Goal: Information Seeking & Learning: Understand process/instructions

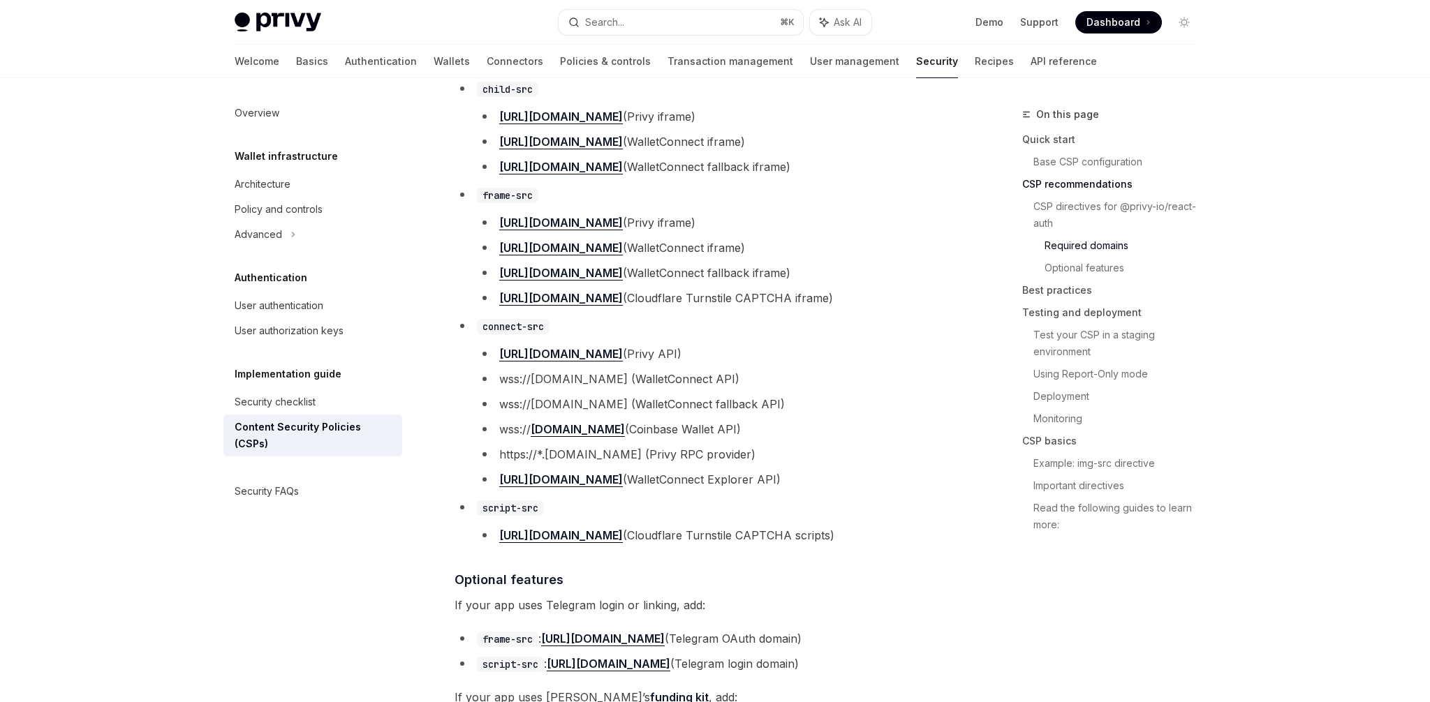
type textarea "*"
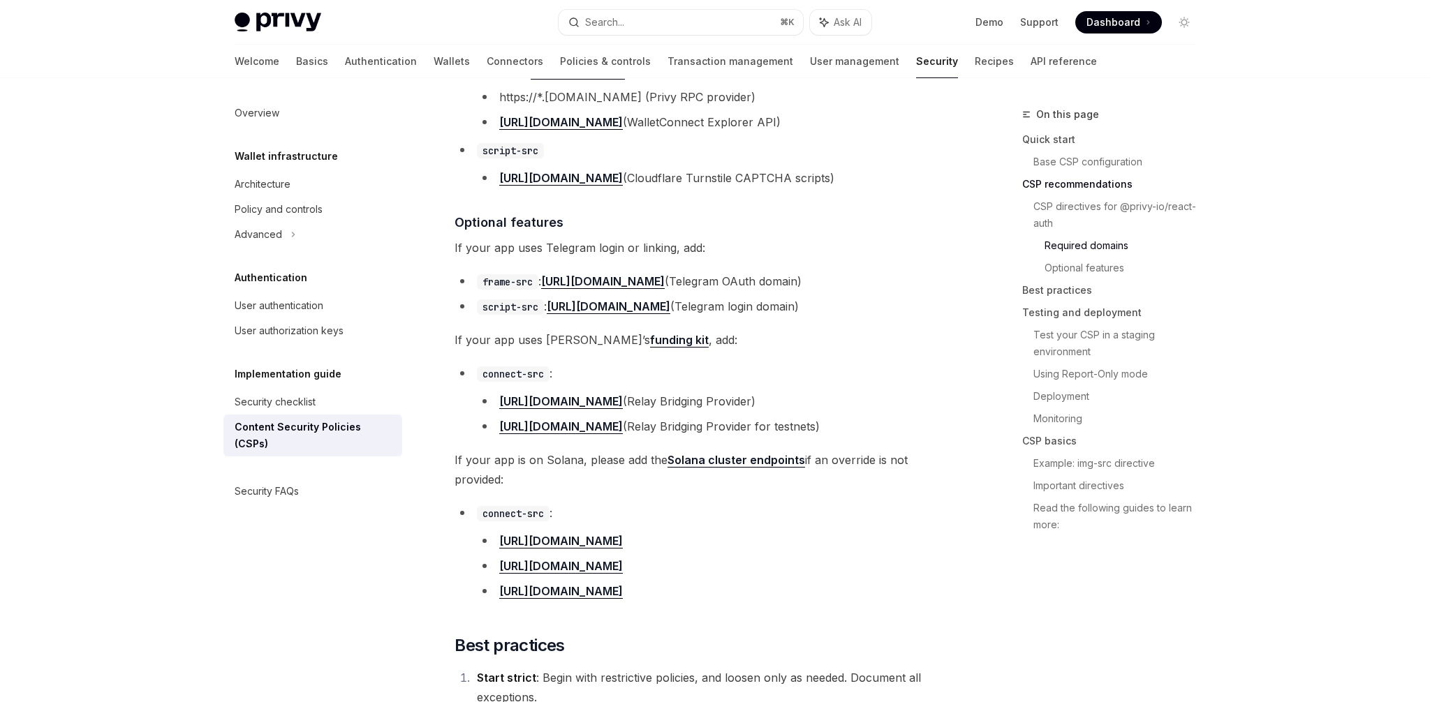
scroll to position [1385, 0]
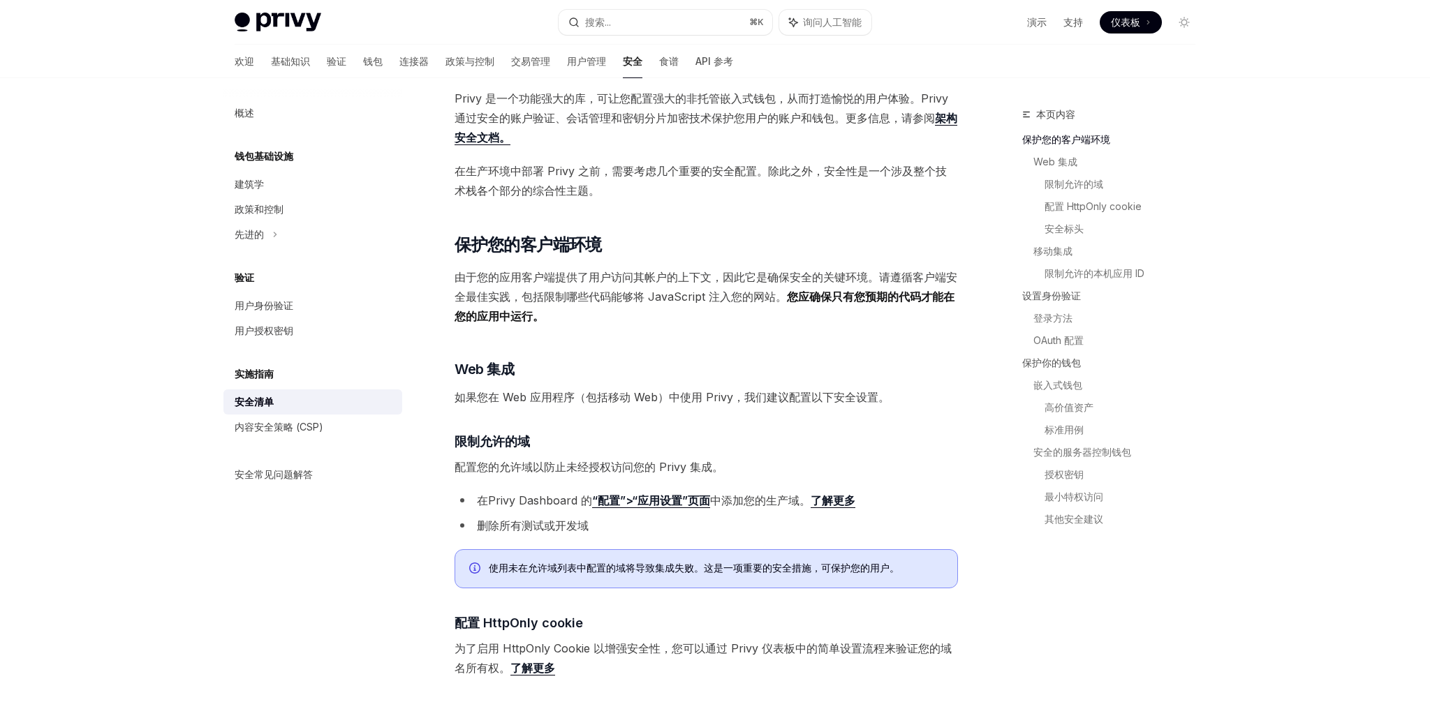
scroll to position [78, 0]
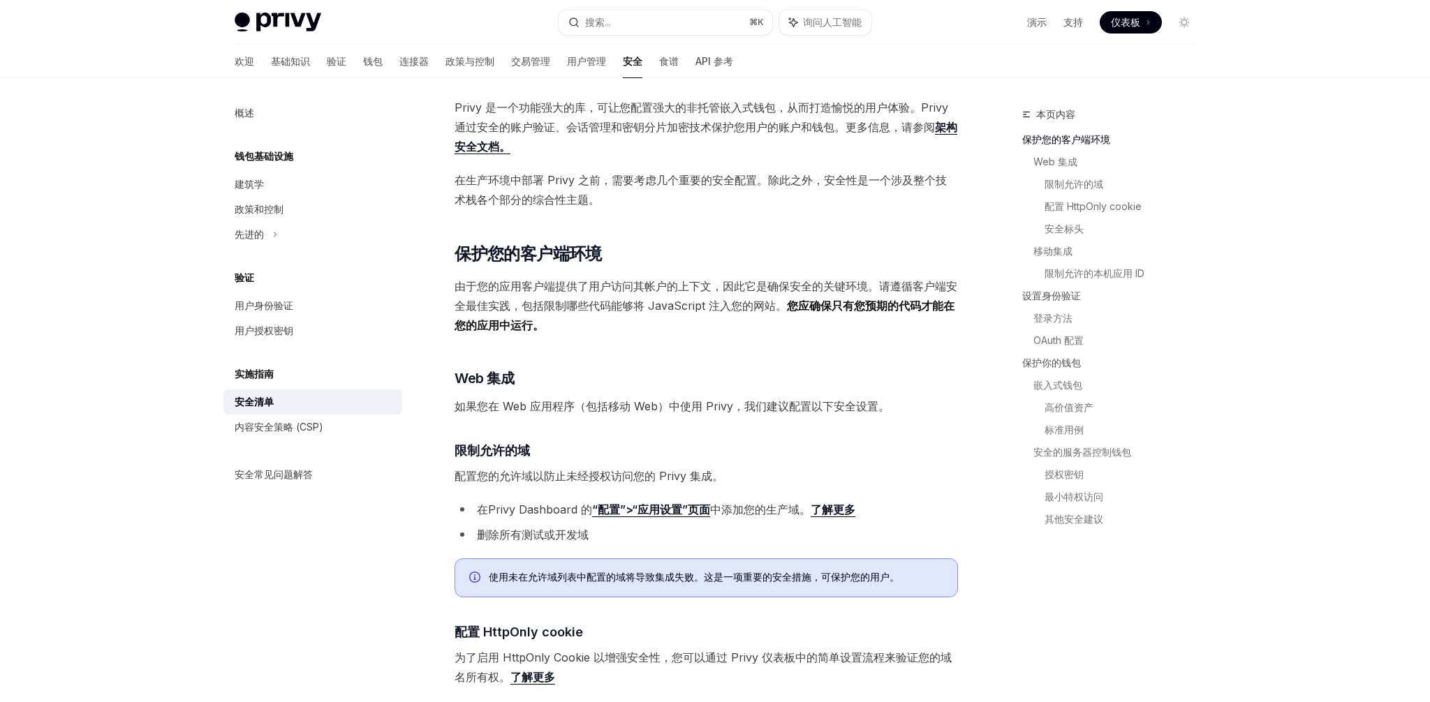
click at [578, 534] on font "删除所有测试或开发域" at bounding box center [533, 535] width 112 height 14
click at [577, 534] on font "删除所有测试或开发域" at bounding box center [533, 535] width 112 height 14
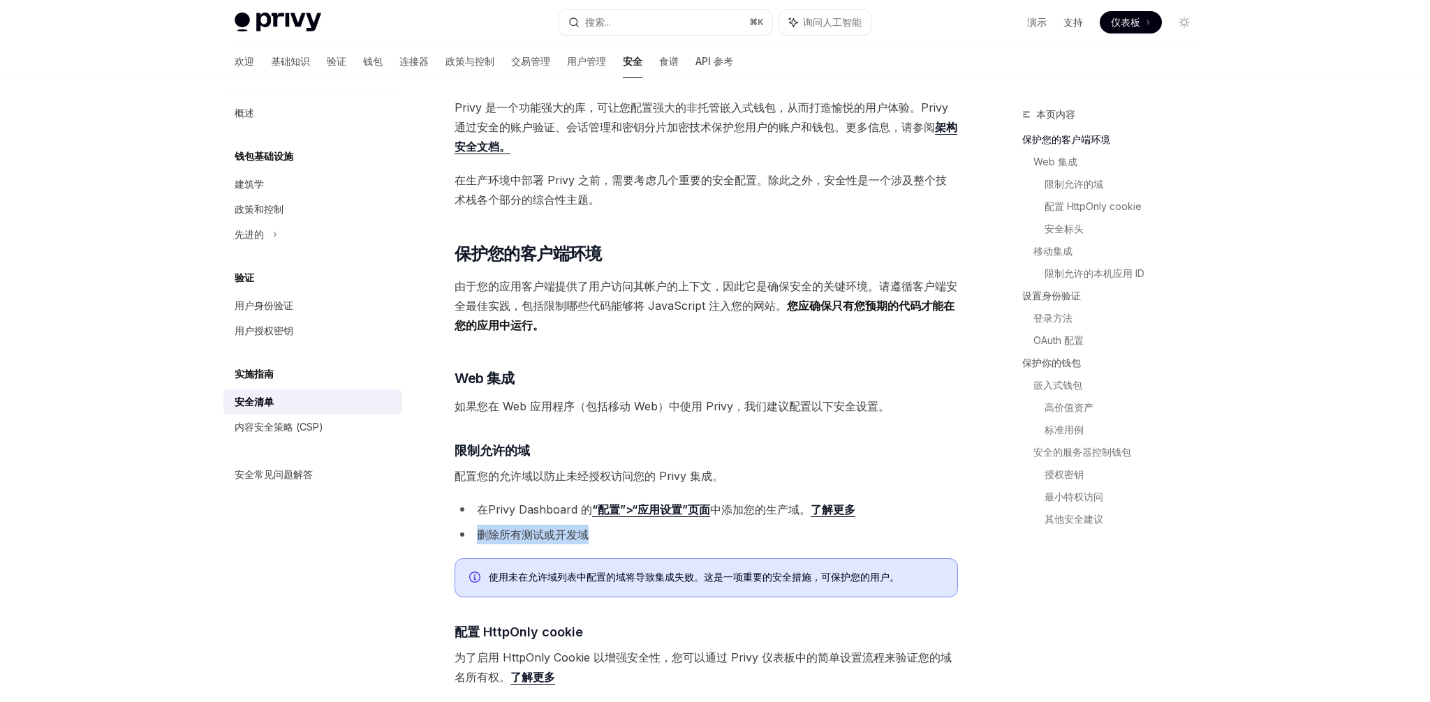
click at [577, 534] on font "删除所有测试或开发域" at bounding box center [533, 535] width 112 height 14
click at [830, 510] on font "了解更多" at bounding box center [833, 510] width 45 height 14
type textarea "*"
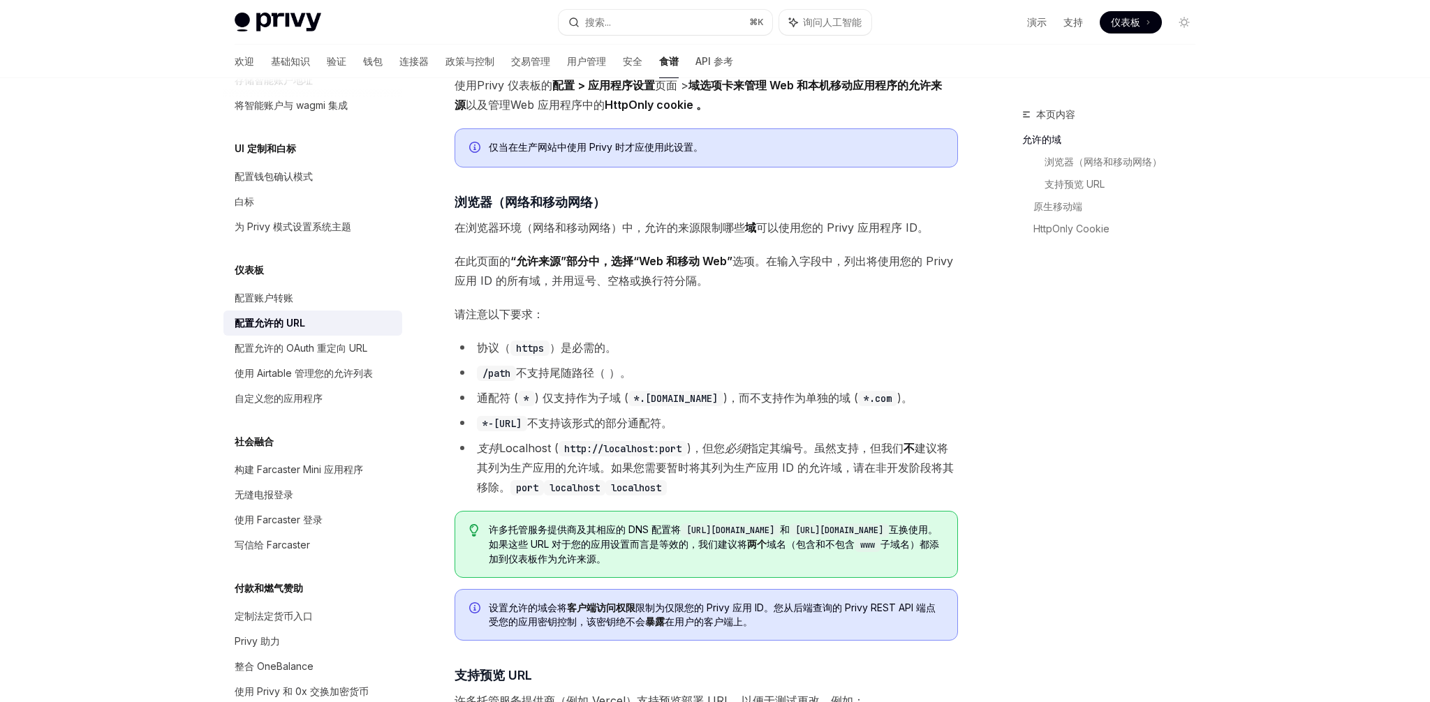
scroll to position [135, 0]
drag, startPoint x: 616, startPoint y: 425, endPoint x: 767, endPoint y: 427, distance: 151.5
click at [767, 427] on li "*-[URL] 不支持 该形式的部分通配符。" at bounding box center [706, 423] width 503 height 20
click at [740, 439] on li "支持 Localhost ( http://localhost:port ) ，但您 必须 指定其 编号。虽然支持，但我们 不 建议将其列为 生产应用的允许域…" at bounding box center [706, 467] width 503 height 59
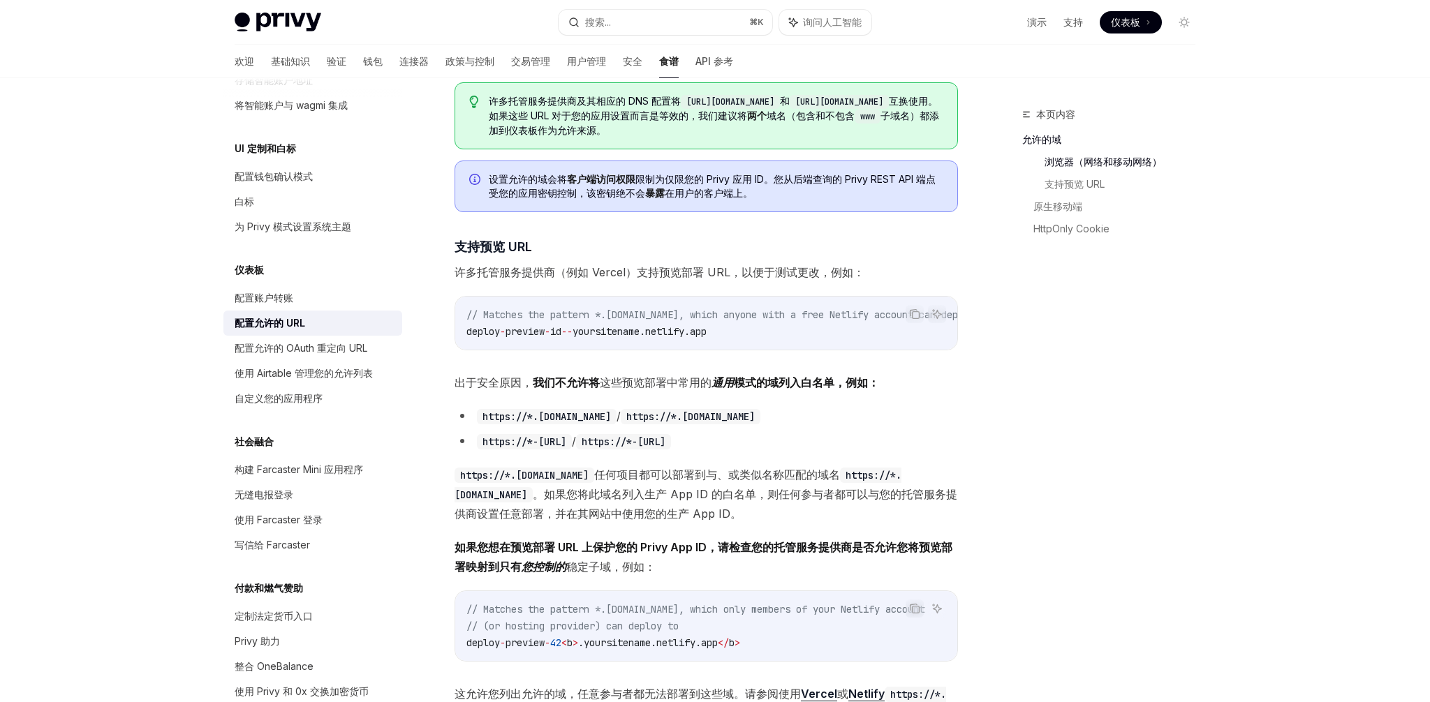
scroll to position [584, 0]
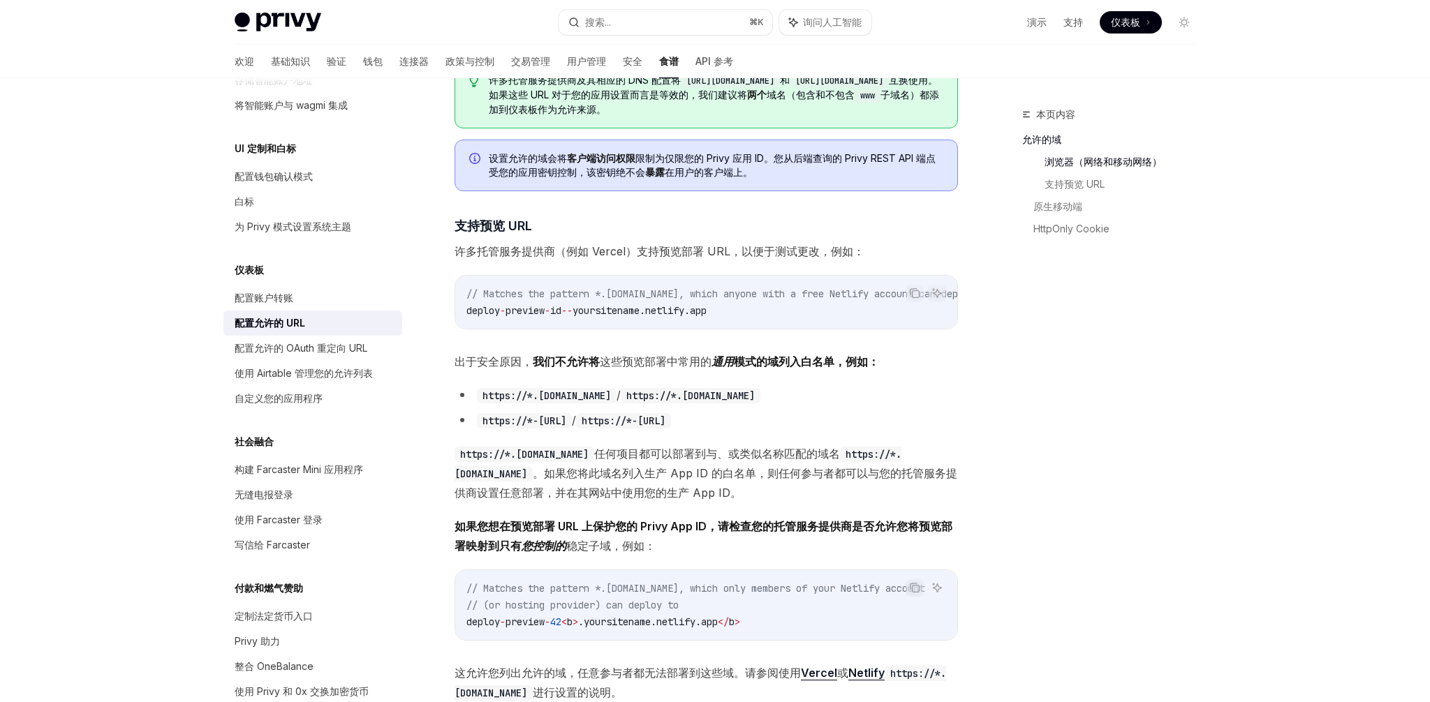
click at [625, 457] on font "任何项目都可以部署到与、或类似名称" at bounding box center [689, 454] width 190 height 14
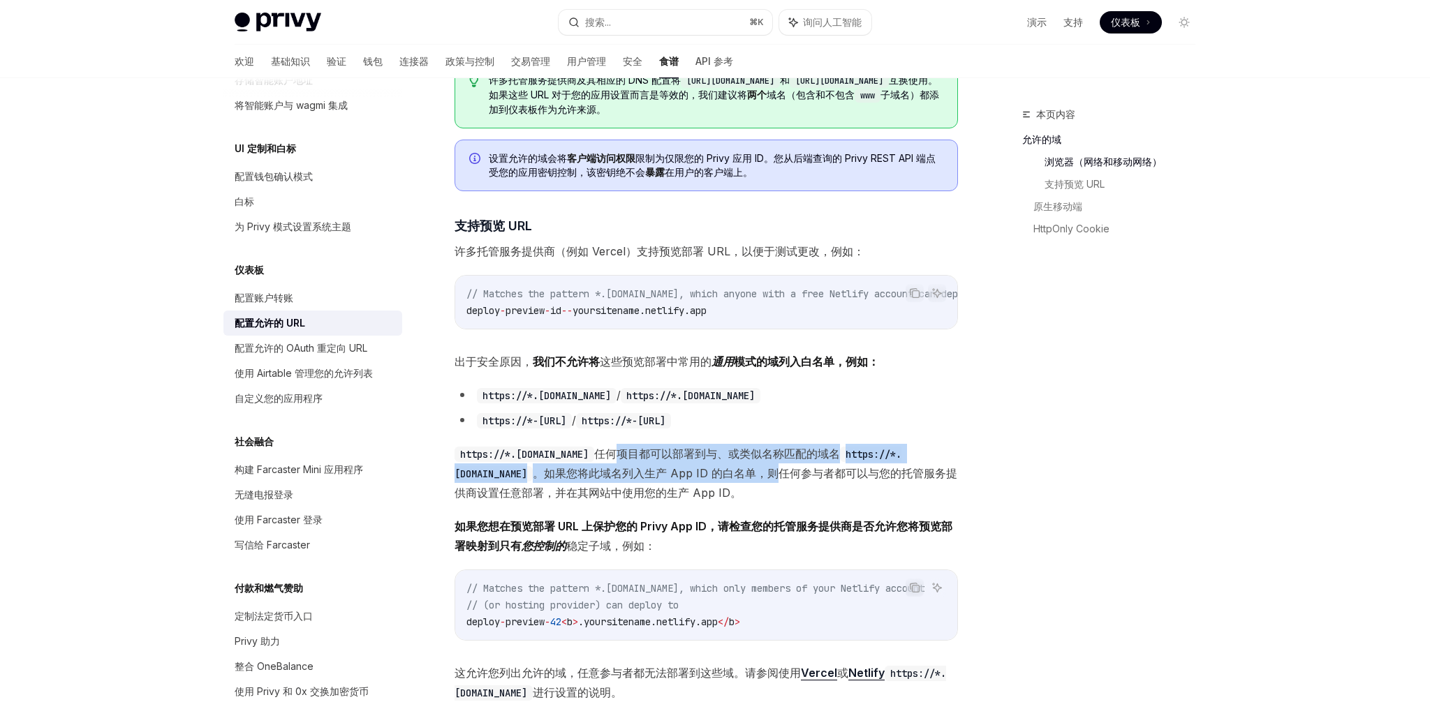
drag, startPoint x: 625, startPoint y: 457, endPoint x: 818, endPoint y: 481, distance: 194.3
click at [818, 481] on span "https://*.[DOMAIN_NAME] 任何项目都可以部署到与、或类似名称 匹配的域名 https://*.[DOMAIN_NAME] 。如果您将此域…" at bounding box center [706, 473] width 503 height 59
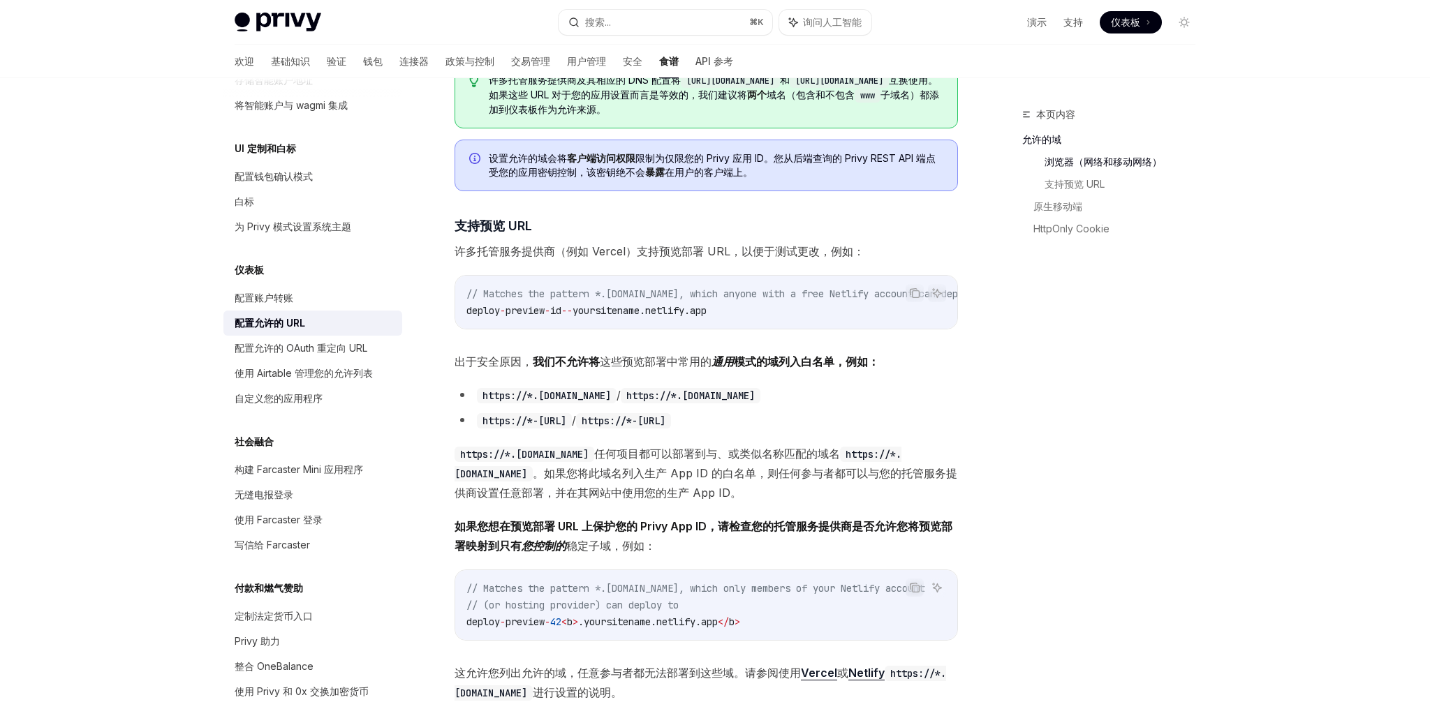
click at [801, 482] on font "。如果您将此域名列入生产 App ID 的白名单，则任何参与者都可以与您的托管服务提供商设置任意部署，并在其网站中使用您的生产 App ID。" at bounding box center [706, 483] width 503 height 34
drag, startPoint x: 801, startPoint y: 482, endPoint x: 730, endPoint y: 482, distance: 71.2
click at [730, 482] on font "。如果您将此域名列入生产 App ID 的白名单，则任何参与者都可以与您的托管服务提供商设置任意部署，并在其网站中使用您的生产 App ID。" at bounding box center [706, 483] width 503 height 34
drag, startPoint x: 730, startPoint y: 482, endPoint x: 752, endPoint y: 485, distance: 22.6
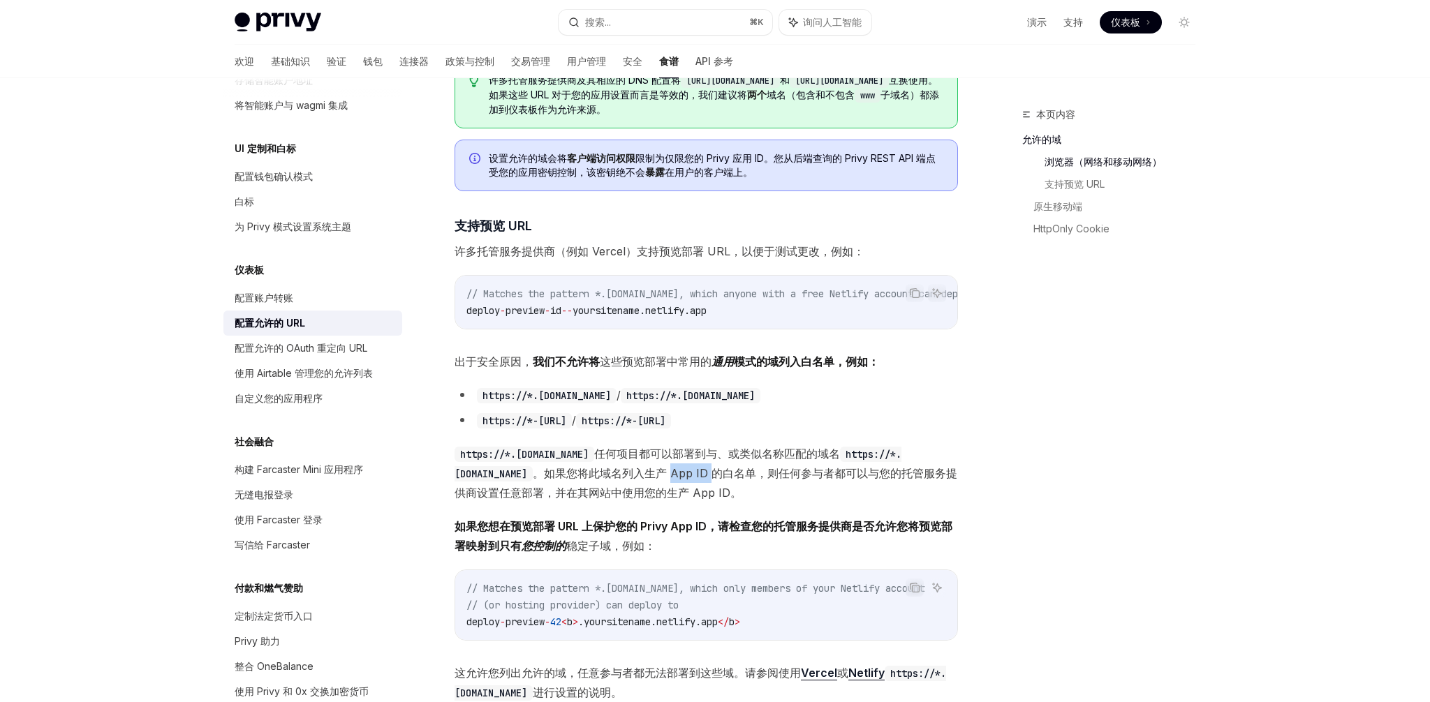
click at [752, 485] on span "https://*.[DOMAIN_NAME] 任何项目都可以部署到与、或类似名称 匹配的域名 https://*.[DOMAIN_NAME] 。如果您将此域…" at bounding box center [706, 473] width 503 height 59
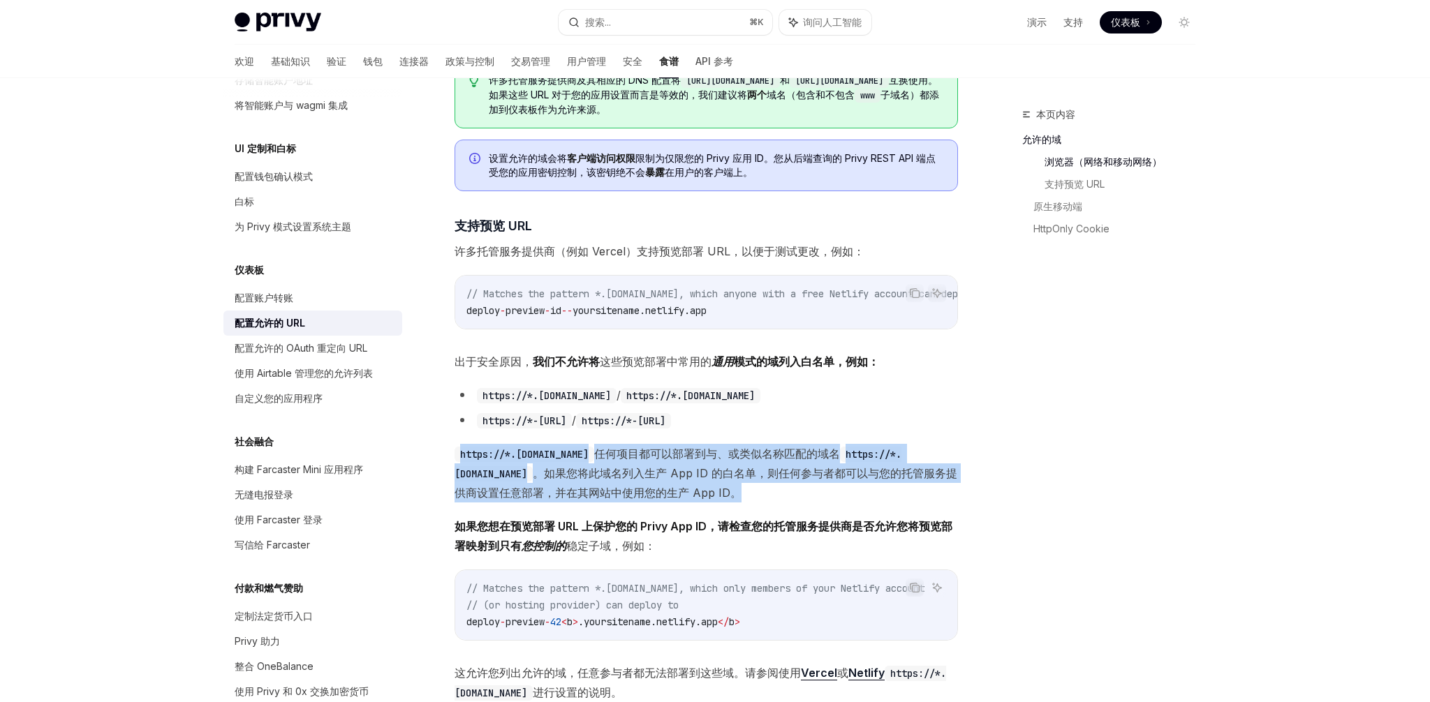
click at [752, 485] on span "https://*.[DOMAIN_NAME] 任何项目都可以部署到与、或类似名称 匹配的域名 https://*.[DOMAIN_NAME] 。如果您将此域…" at bounding box center [706, 473] width 503 height 59
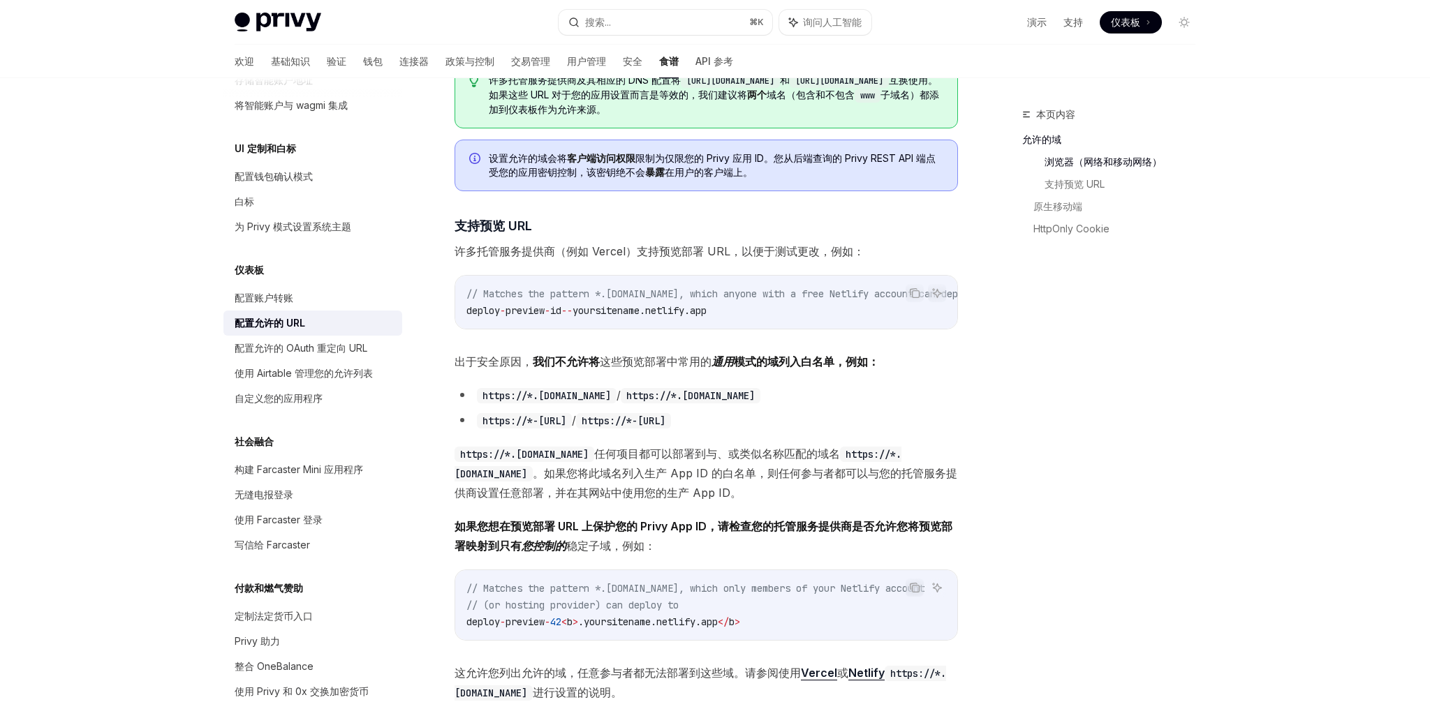
click at [730, 486] on span "https://*.[DOMAIN_NAME] 任何项目都可以部署到与、或类似名称 匹配的域名 https://*.[DOMAIN_NAME] 。如果您将此域…" at bounding box center [706, 473] width 503 height 59
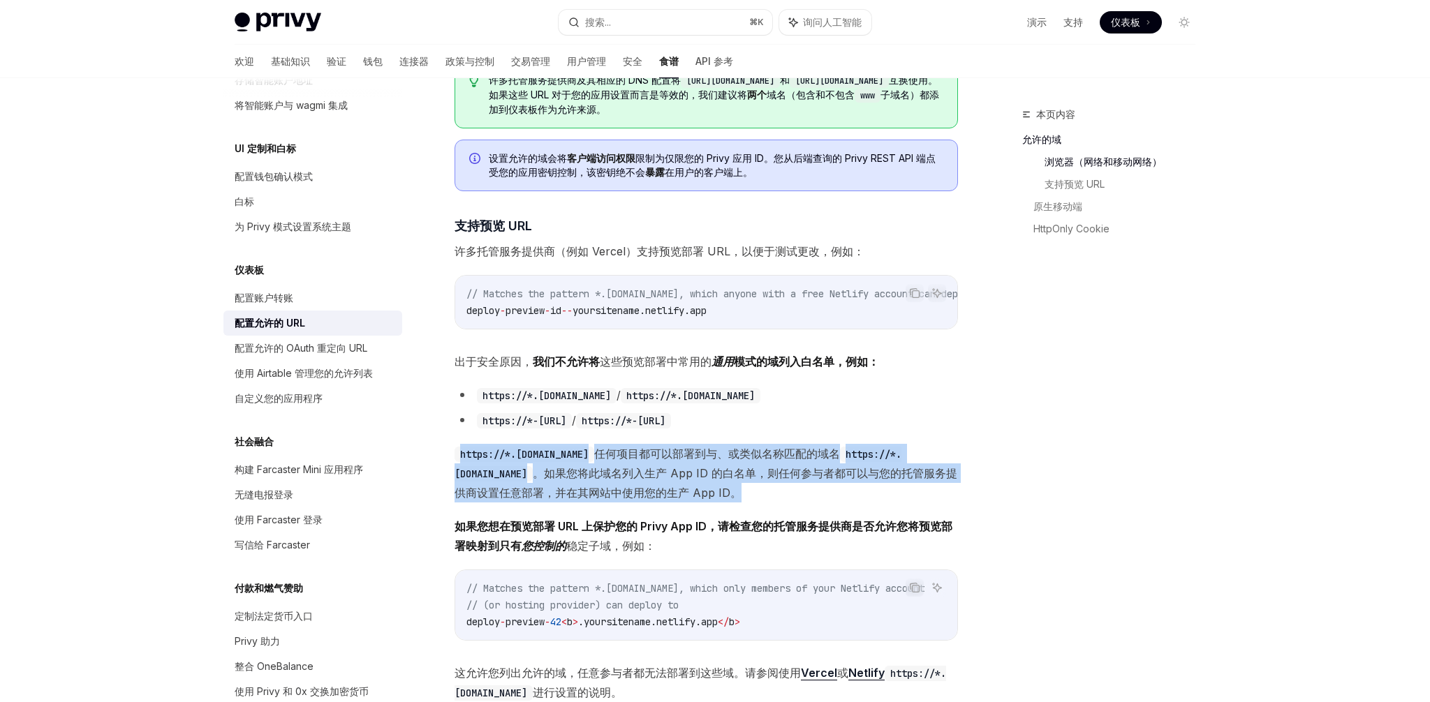
click at [730, 486] on span "https://*.[DOMAIN_NAME] 任何项目都可以部署到与、或类似名称 匹配的域名 https://*.[DOMAIN_NAME] 。如果您将此域…" at bounding box center [706, 473] width 503 height 59
click at [710, 486] on span "https://*.[DOMAIN_NAME] 任何项目都可以部署到与、或类似名称 匹配的域名 https://*.[DOMAIN_NAME] 。如果您将此域…" at bounding box center [706, 473] width 503 height 59
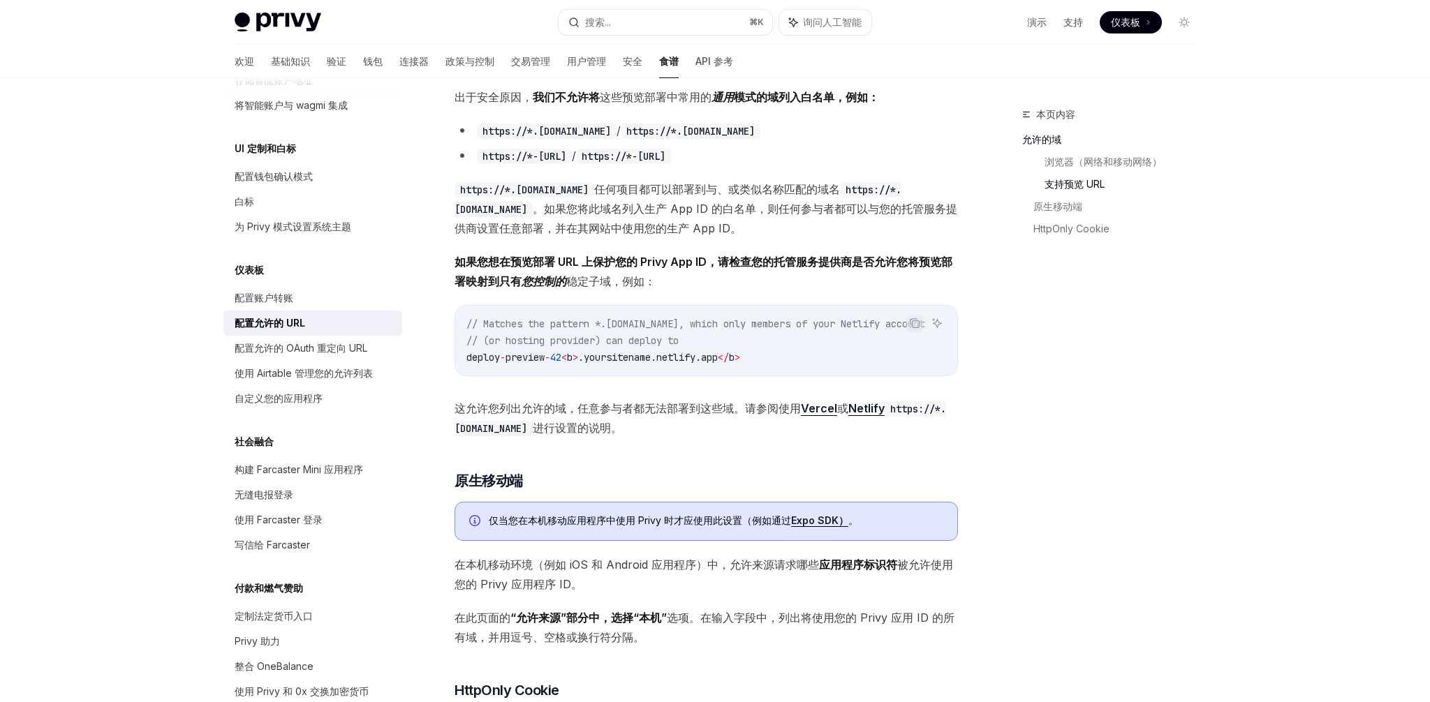
scroll to position [841, 0]
